Goal: Navigation & Orientation: Find specific page/section

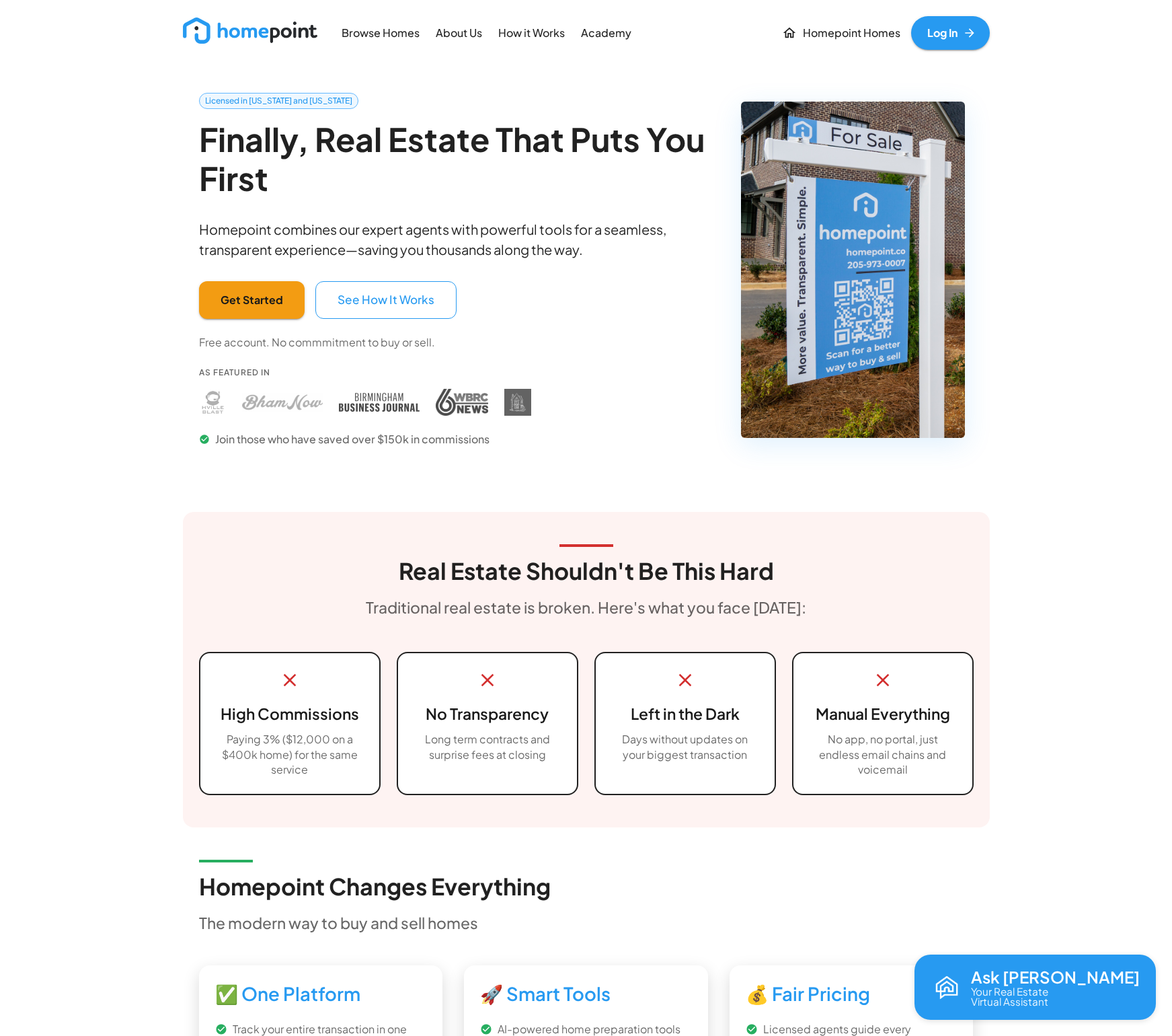
click at [601, 33] on p "Academy" at bounding box center [606, 33] width 51 height 16
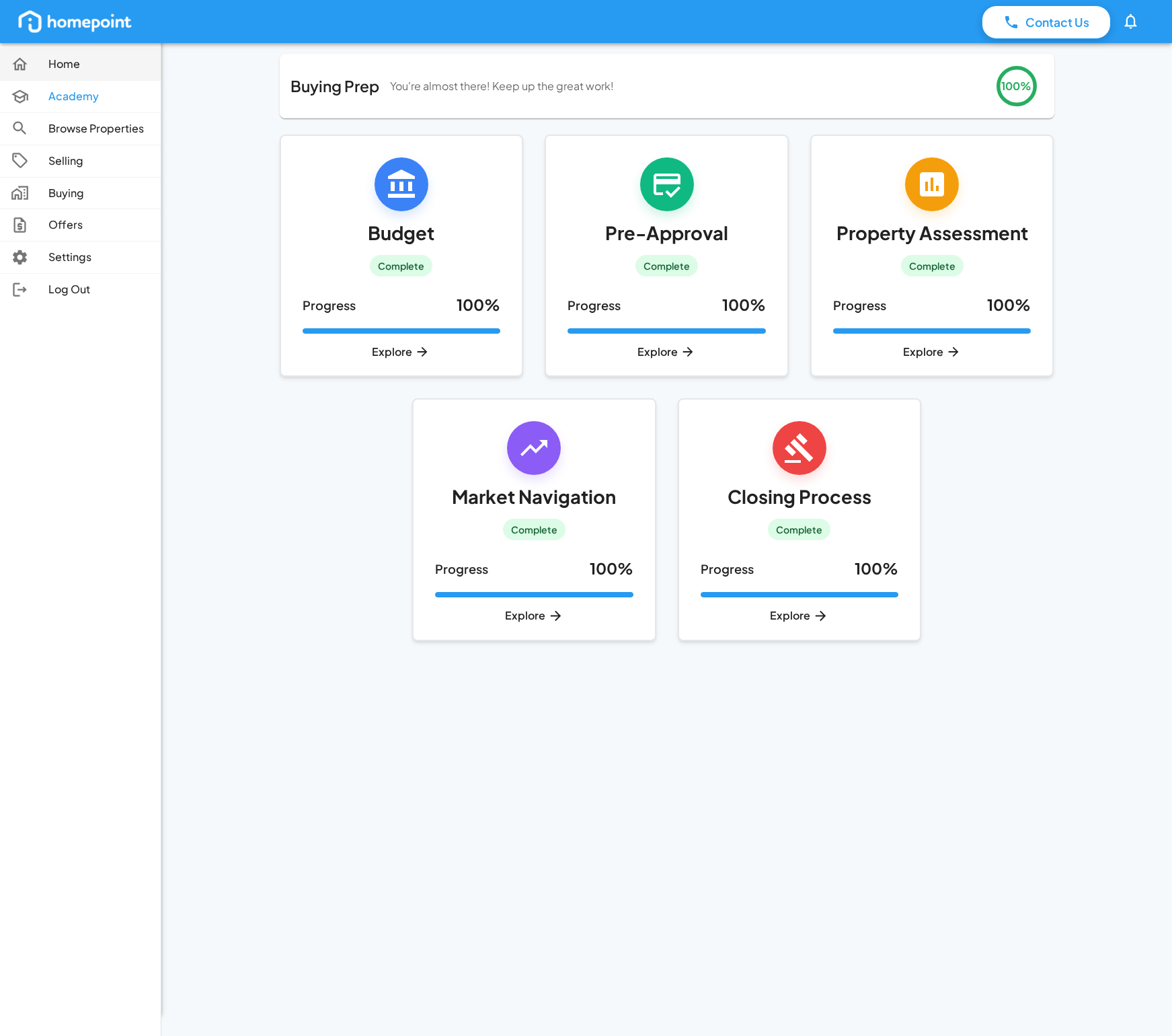
click at [55, 70] on p "Home" at bounding box center [99, 64] width 101 height 16
